Goal: Navigation & Orientation: Find specific page/section

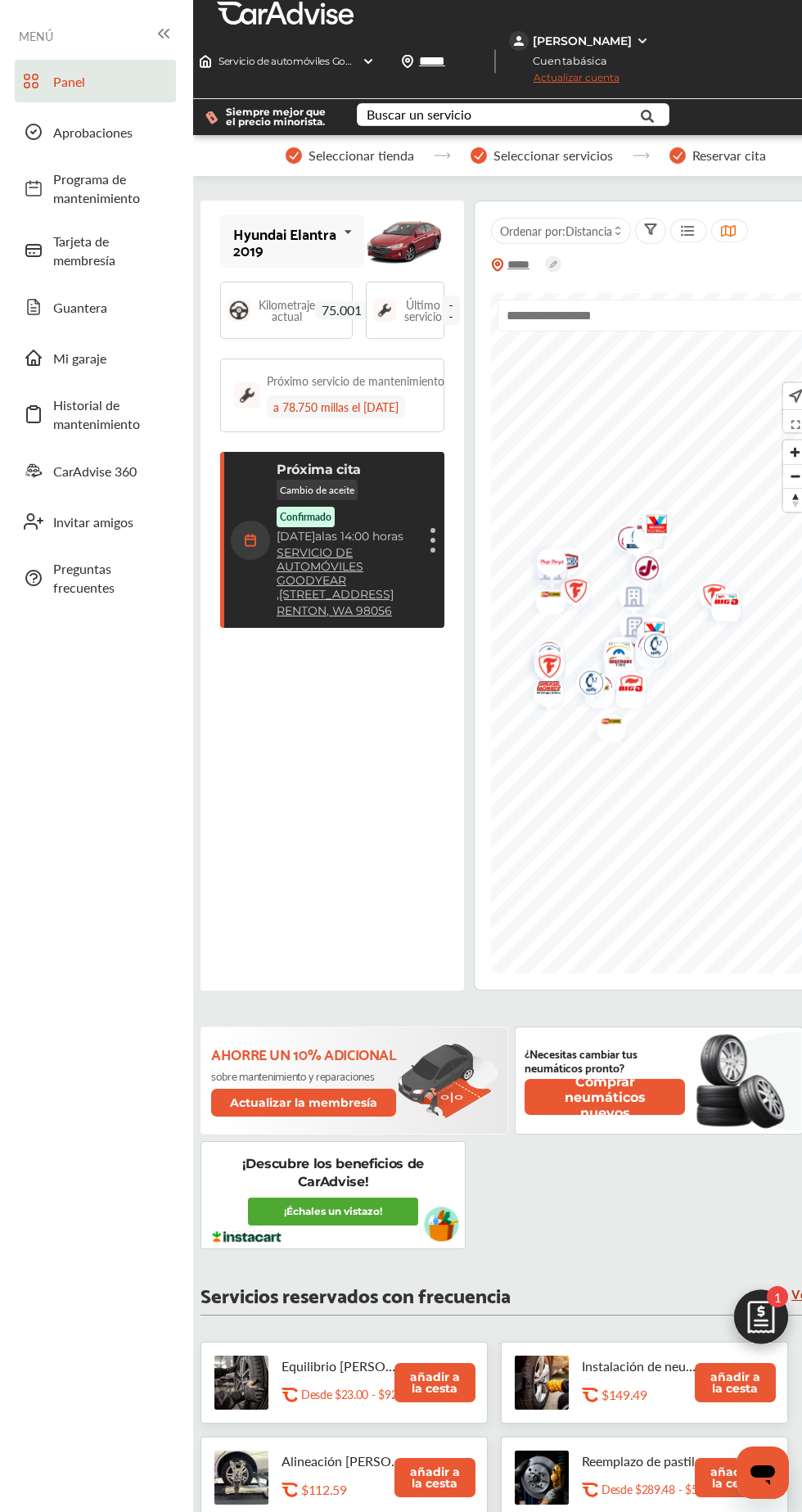
click at [277, 584] on font "SERVICIO DE AUTOMÓVILES GOODYEAR" at bounding box center [319, 566] width 86 height 43
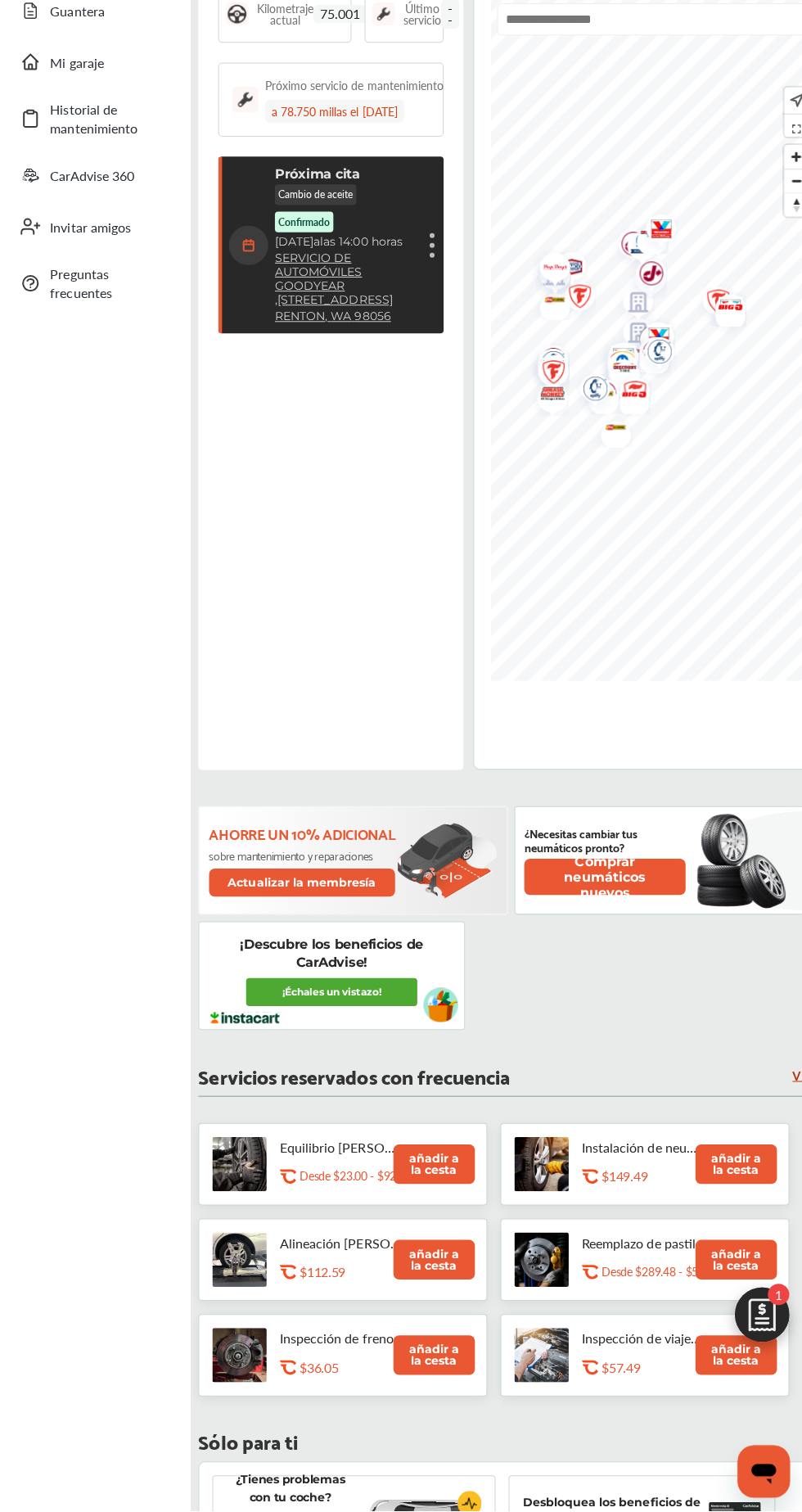
scroll to position [287, 0]
click at [267, 982] on link "¡Échales un vistazo!" at bounding box center [333, 995] width 170 height 28
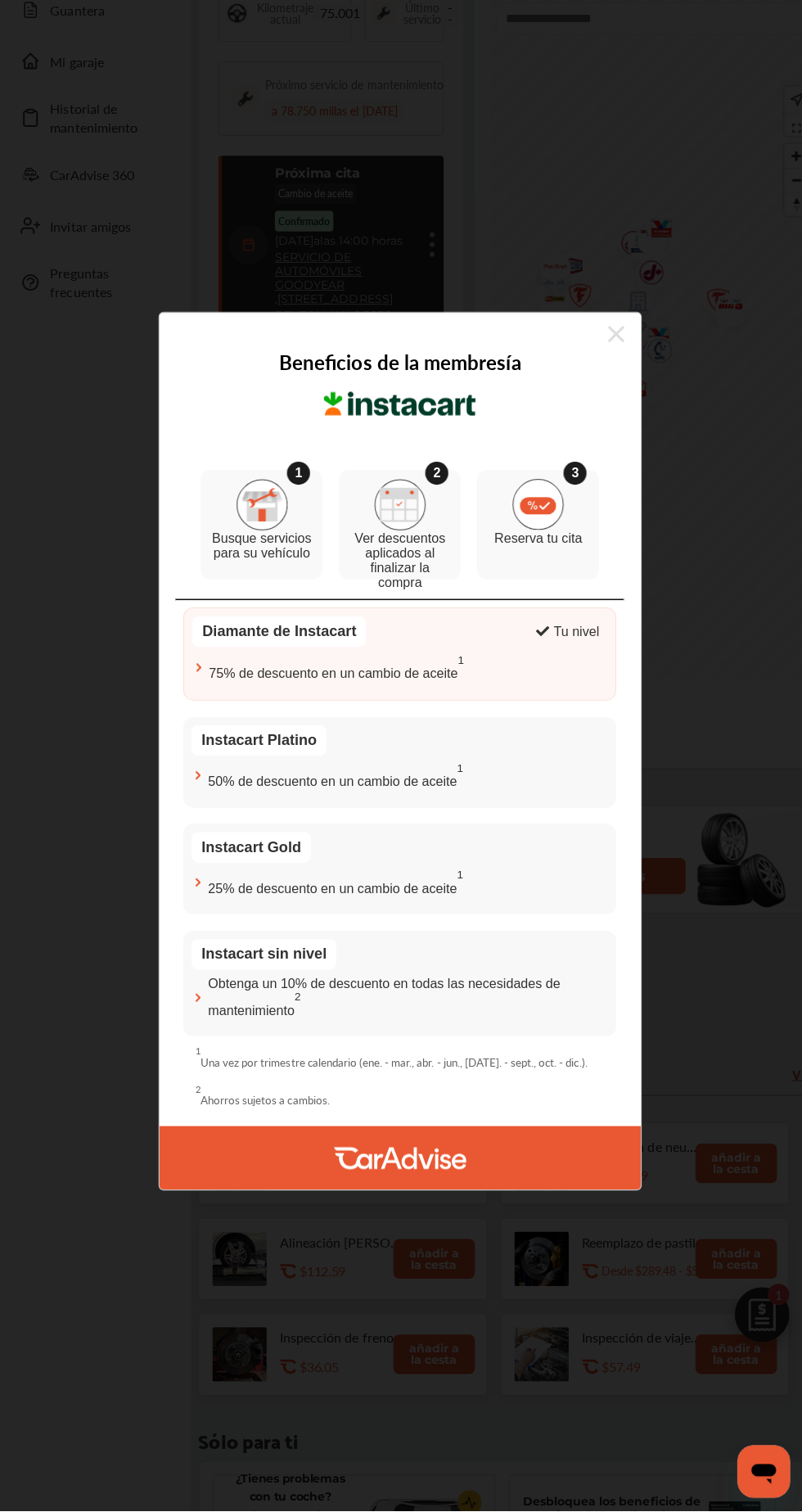
click at [230, 646] on font "Diamante de Instacart" at bounding box center [281, 638] width 153 height 16
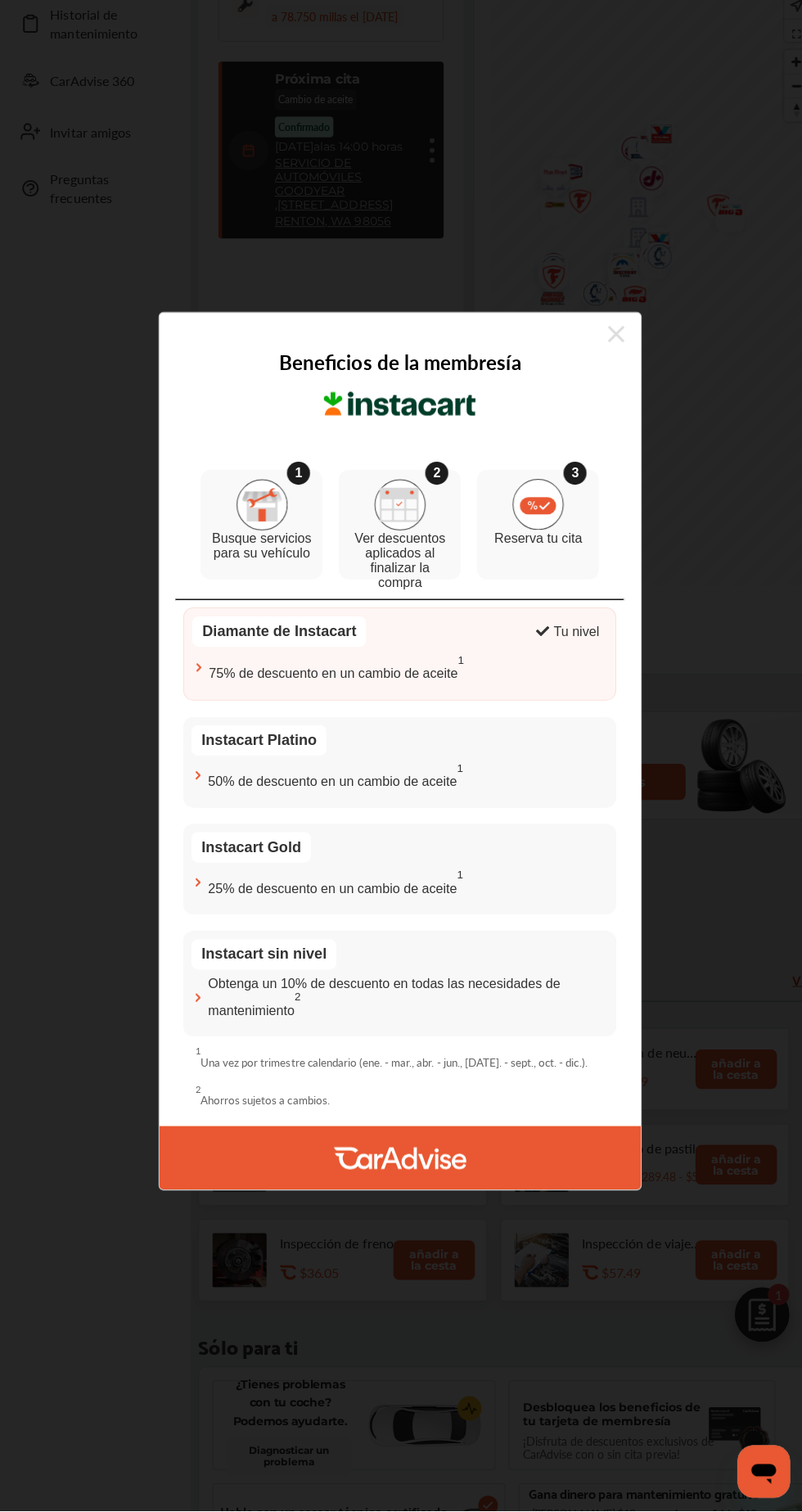
scroll to position [387, 0]
click at [583, 1192] on div at bounding box center [401, 1160] width 478 height 63
click at [756, 1350] on div "Beneficios de la membresía 1 Busque servicios para su vehículo 2 Ver descuentos…" at bounding box center [401, 756] width 802 height 1512
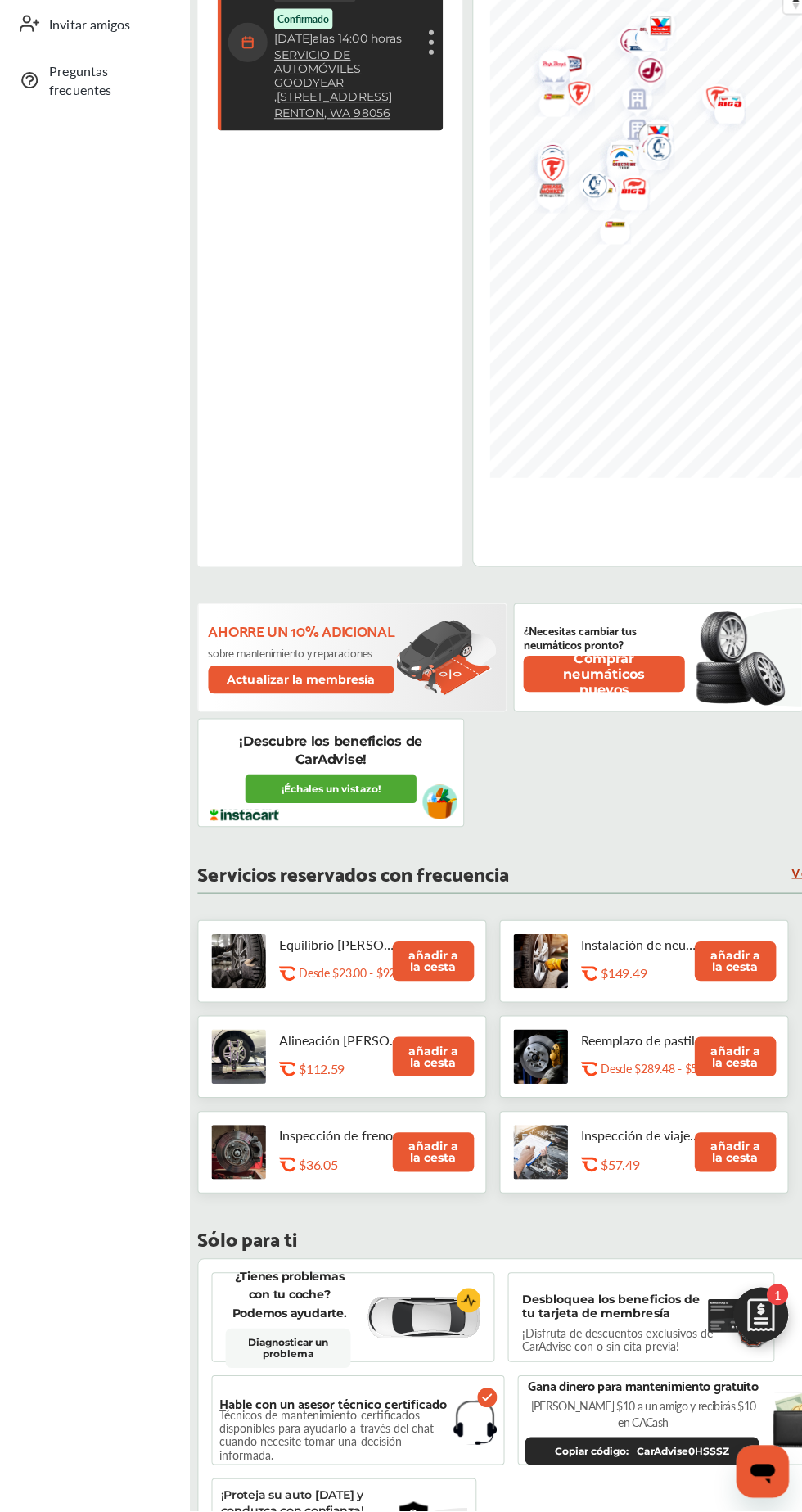
scroll to position [490, 0]
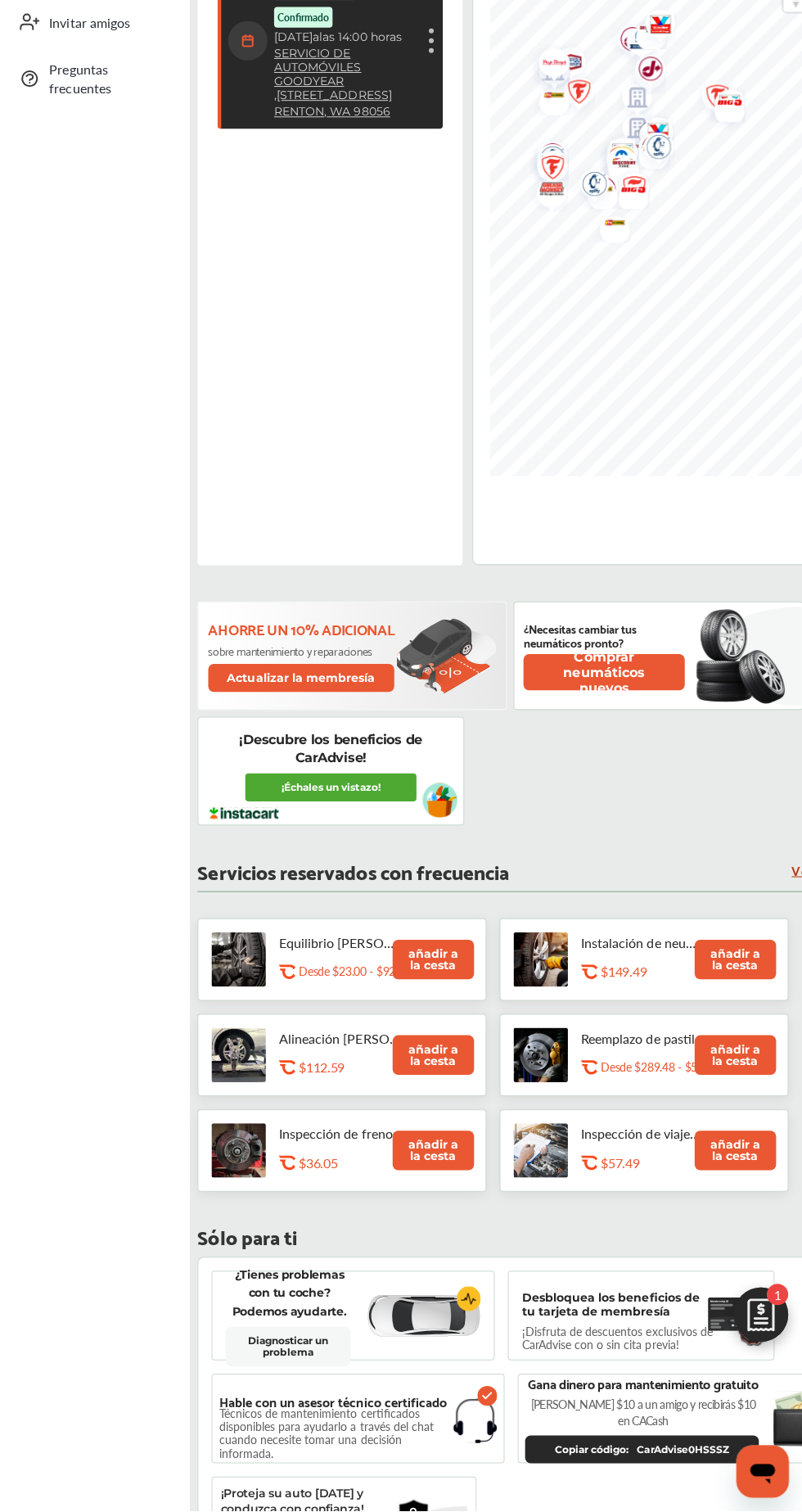
click at [768, 1361] on img at bounding box center [761, 1321] width 78 height 78
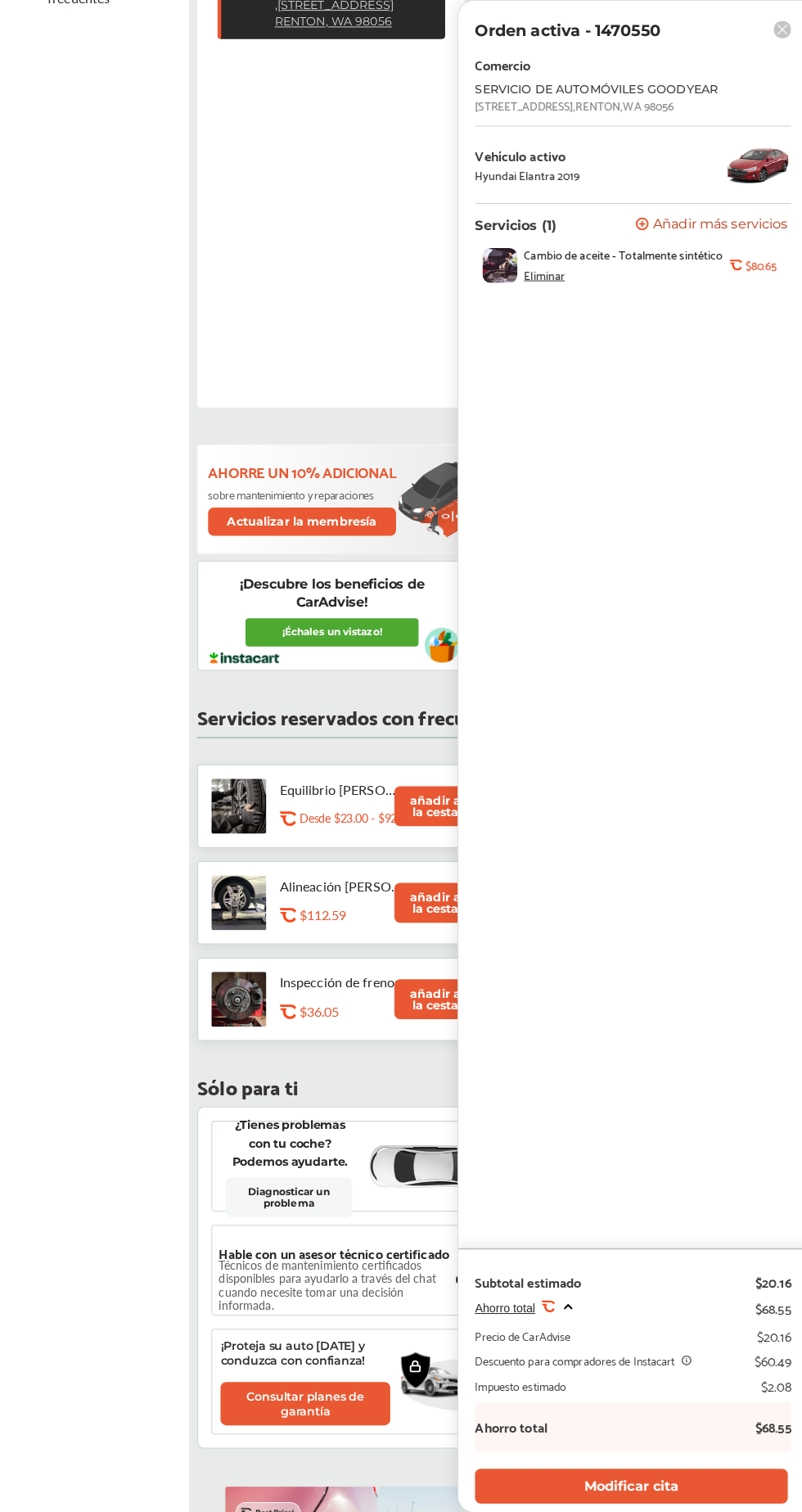
scroll to position [589, 0]
